Goal: Navigation & Orientation: Find specific page/section

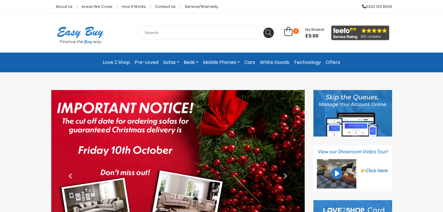
click at [236, 61] on link "Mobile Phones" at bounding box center [220, 62] width 41 height 10
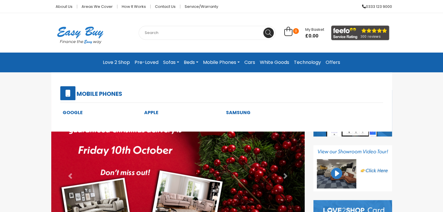
click at [236, 61] on link "Mobile Phones" at bounding box center [220, 62] width 41 height 10
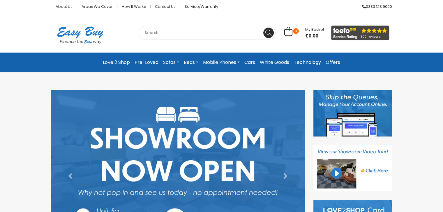
click at [252, 61] on link "Cars" at bounding box center [249, 62] width 15 height 10
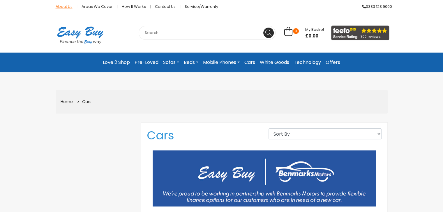
click at [59, 7] on link "About Us" at bounding box center [64, 7] width 26 height 4
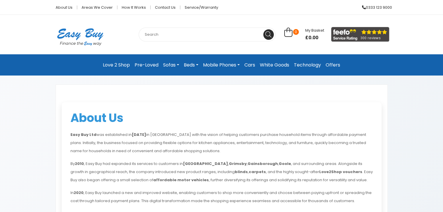
click at [144, 65] on link "Pre-Loved" at bounding box center [146, 65] width 29 height 12
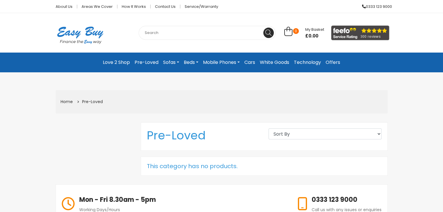
click at [166, 61] on link "Sofas" at bounding box center [171, 62] width 21 height 10
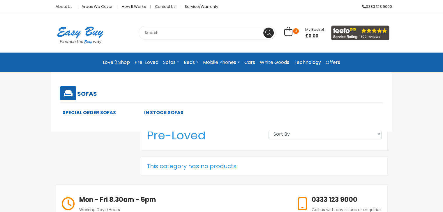
click at [157, 111] on link "In Stock Sofas" at bounding box center [163, 112] width 39 height 7
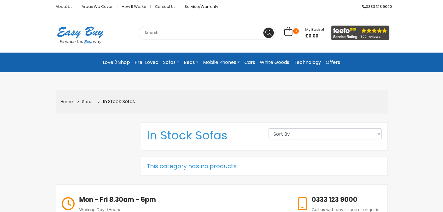
click at [174, 61] on link "Sofas" at bounding box center [171, 62] width 21 height 10
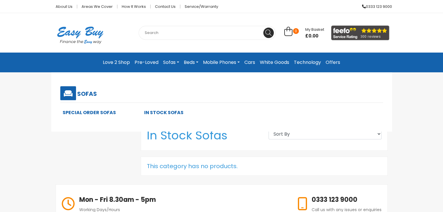
click at [85, 113] on link "Special Order Sofas" at bounding box center [89, 112] width 53 height 7
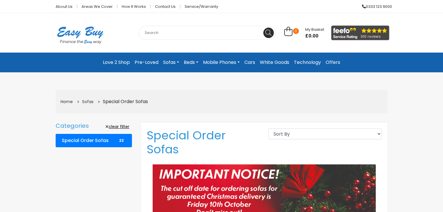
click at [194, 62] on link "Beds" at bounding box center [190, 62] width 19 height 10
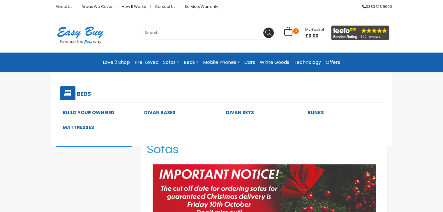
click at [82, 113] on link "Build Your Own Bed" at bounding box center [89, 112] width 52 height 7
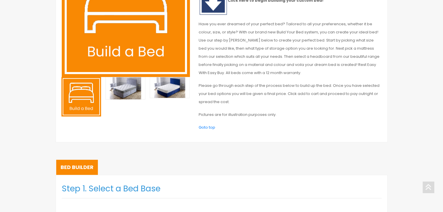
select select
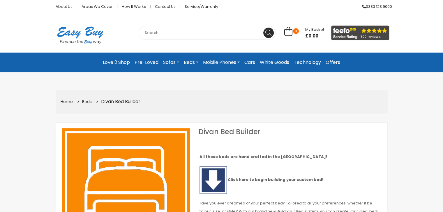
click at [240, 61] on link "Mobile Phones" at bounding box center [220, 62] width 41 height 10
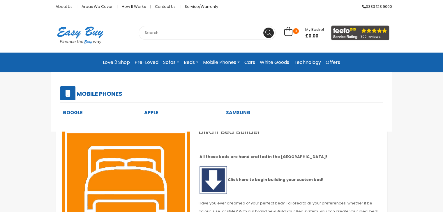
click at [156, 112] on link "Apple" at bounding box center [151, 112] width 14 height 7
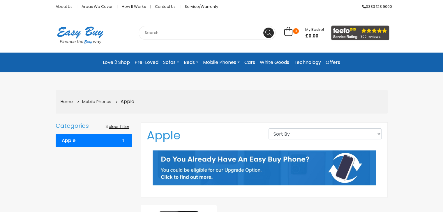
click at [268, 62] on link "White Goods" at bounding box center [274, 62] width 34 height 10
click at [309, 62] on link "Technology" at bounding box center [307, 62] width 32 height 10
click at [334, 62] on link "Offers" at bounding box center [332, 62] width 19 height 10
click at [148, 61] on link "Pre-Loved" at bounding box center [146, 62] width 29 height 10
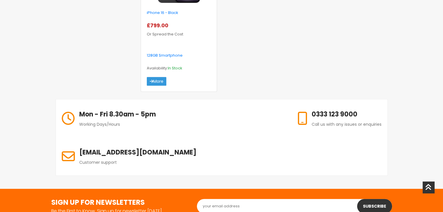
scroll to position [339, 0]
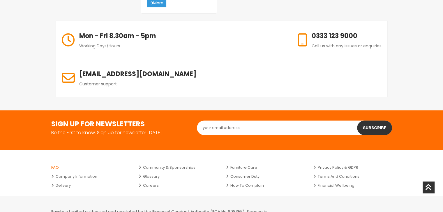
click at [58, 163] on link "FAQ" at bounding box center [90, 167] width 79 height 9
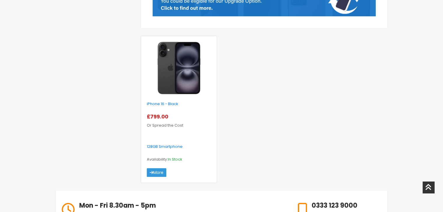
scroll to position [0, 0]
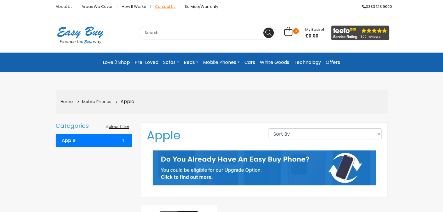
click at [163, 6] on link "Contact Us" at bounding box center [165, 7] width 30 height 4
